Goal: Find specific page/section: Find specific page/section

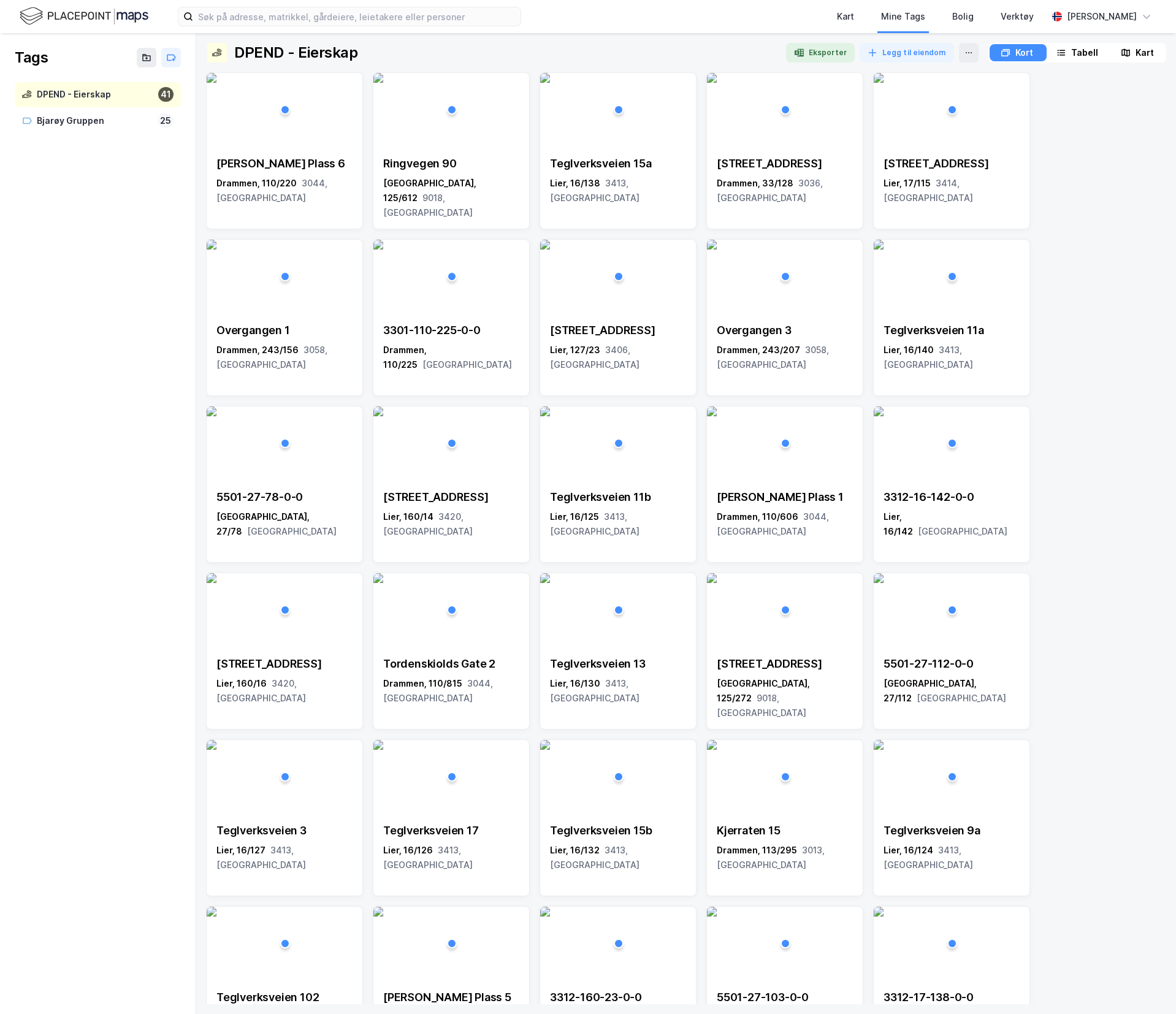
click at [50, 21] on img at bounding box center [84, 16] width 129 height 22
